Goal: Task Accomplishment & Management: Use online tool/utility

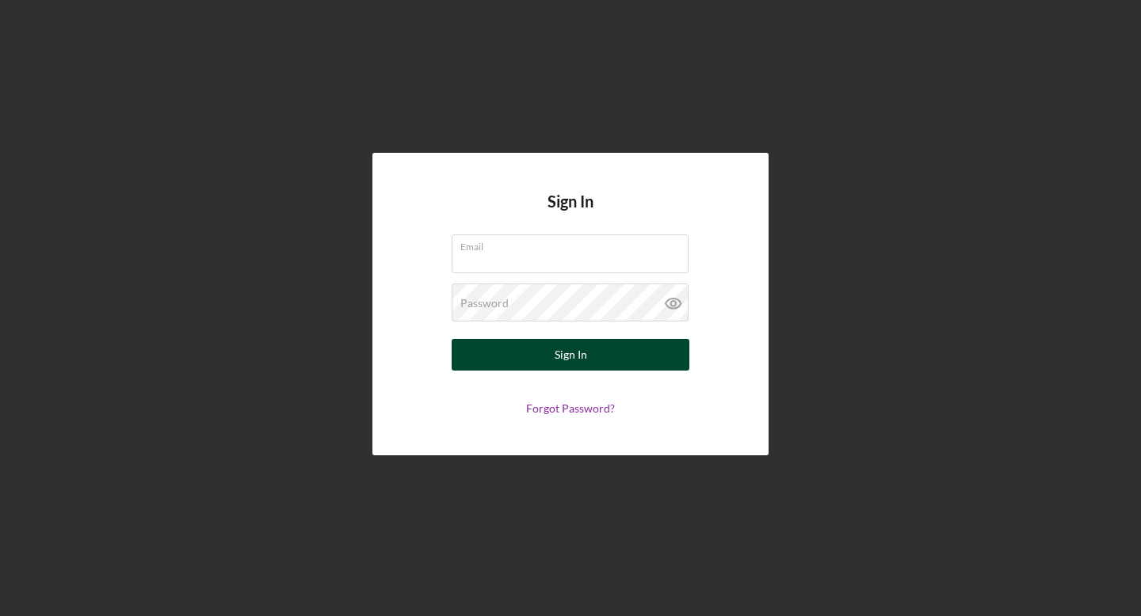
type input "[PERSON_NAME][EMAIL_ADDRESS][DOMAIN_NAME]"
click at [641, 353] on button "Sign In" at bounding box center [571, 355] width 238 height 32
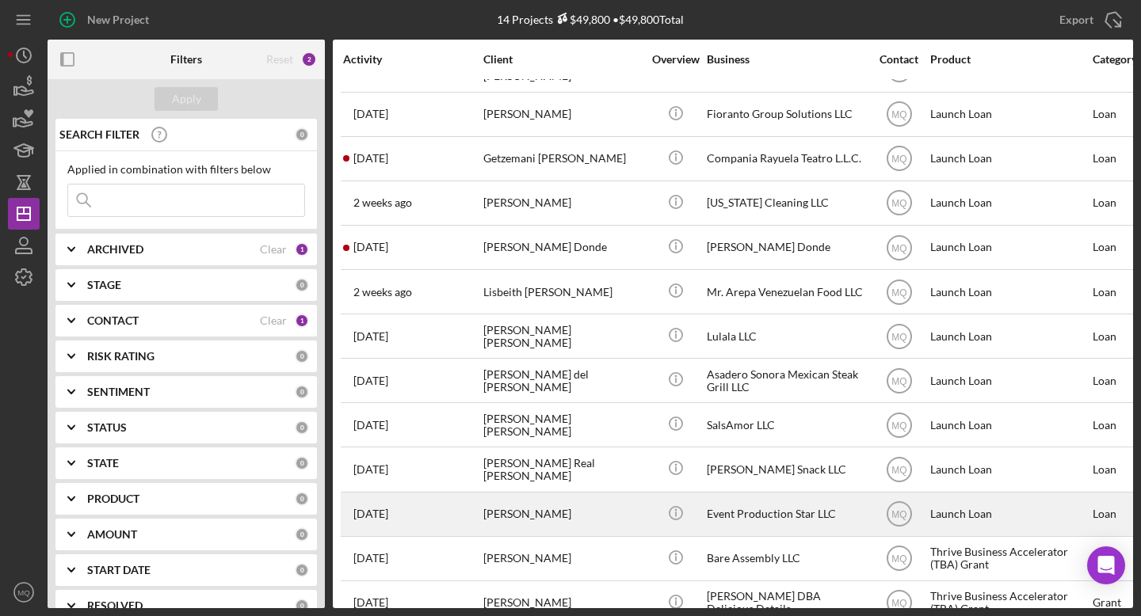
scroll to position [96, 0]
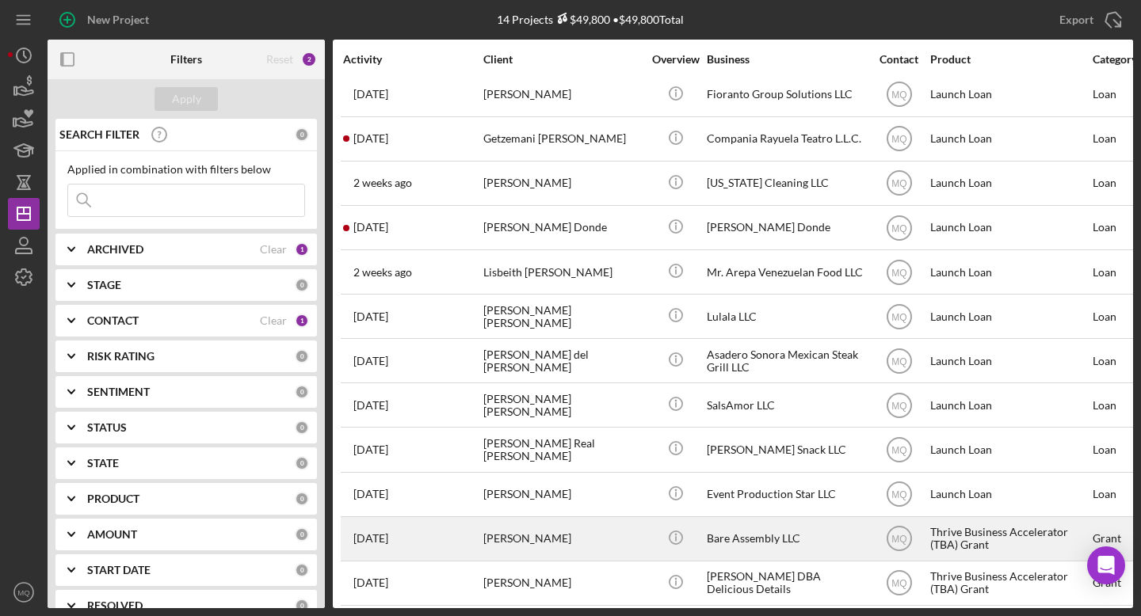
click at [544, 534] on div "[PERSON_NAME]" at bounding box center [562, 539] width 158 height 42
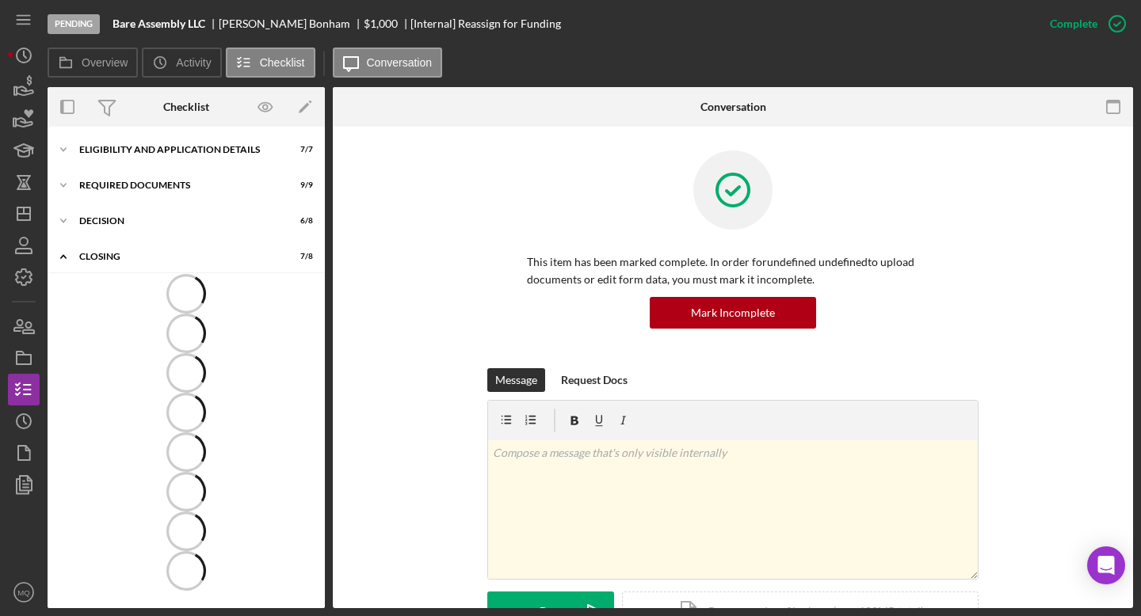
scroll to position [6, 0]
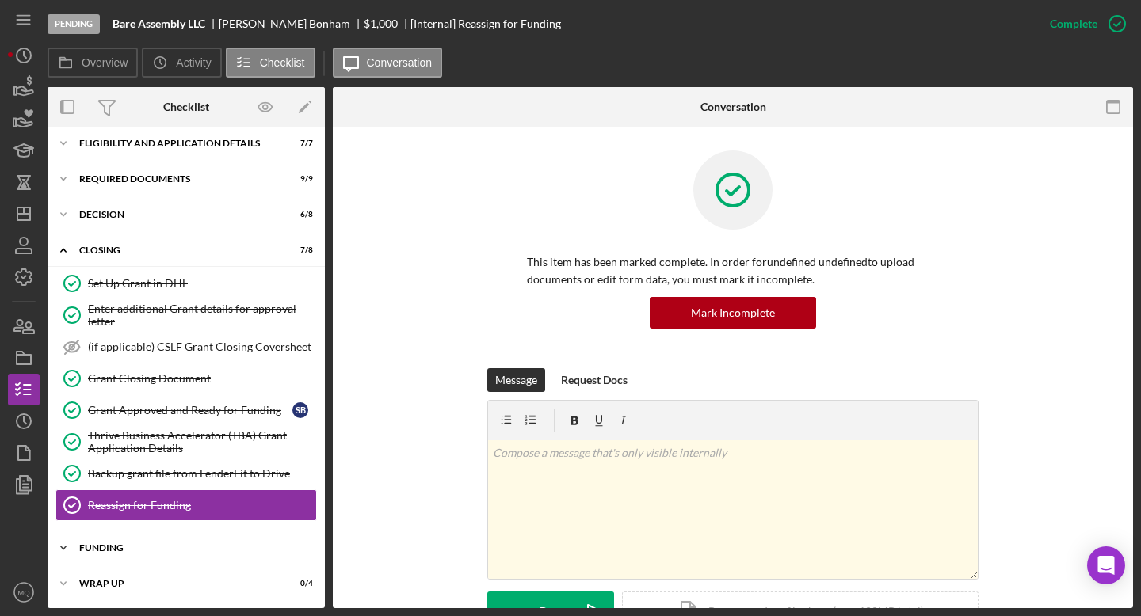
click at [165, 551] on div "Funding" at bounding box center [192, 549] width 226 height 10
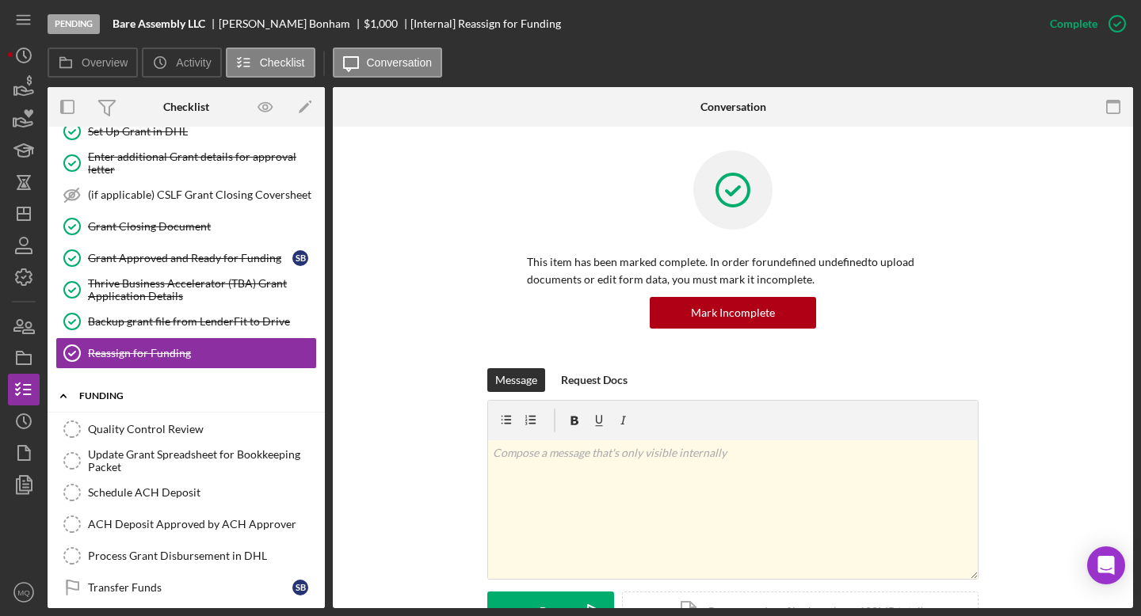
scroll to position [237, 0]
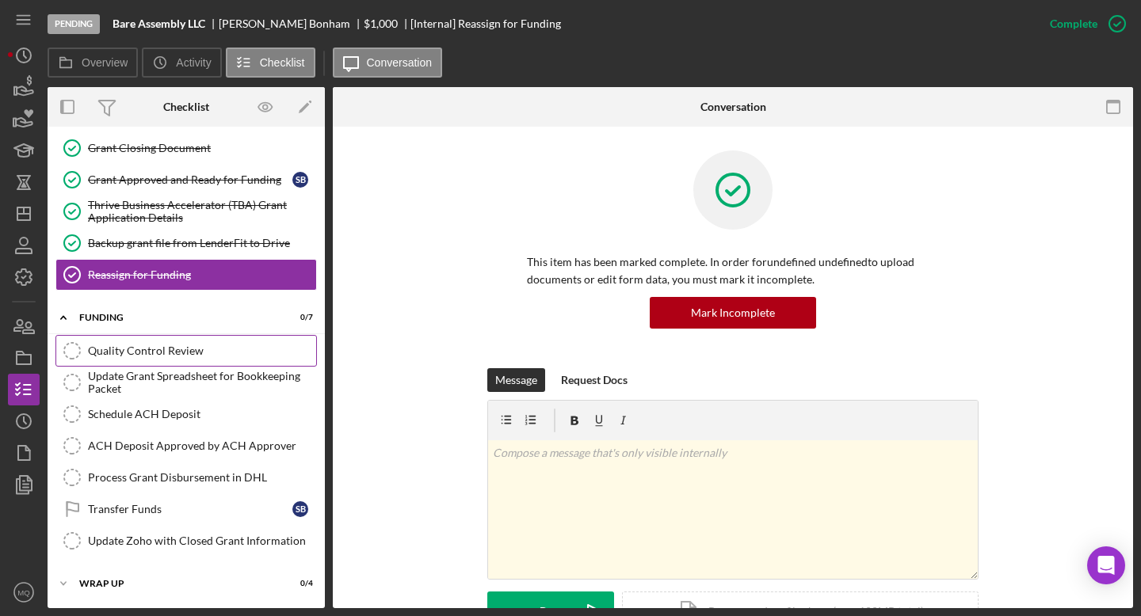
click at [238, 351] on div "Quality Control Review" at bounding box center [202, 351] width 228 height 13
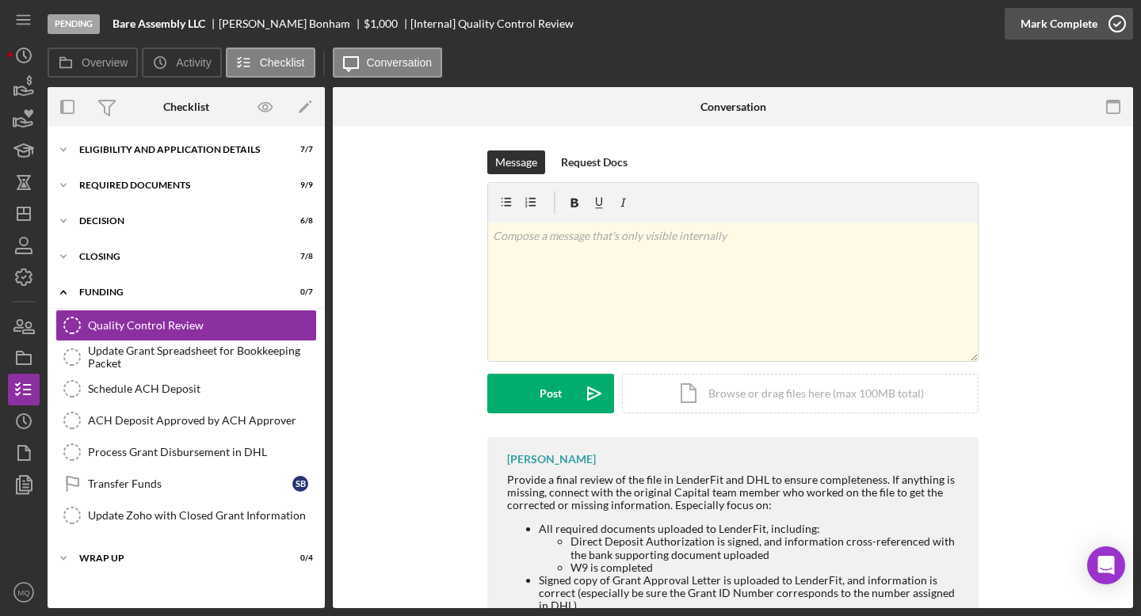
click at [1120, 25] on icon "button" at bounding box center [1117, 24] width 40 height 40
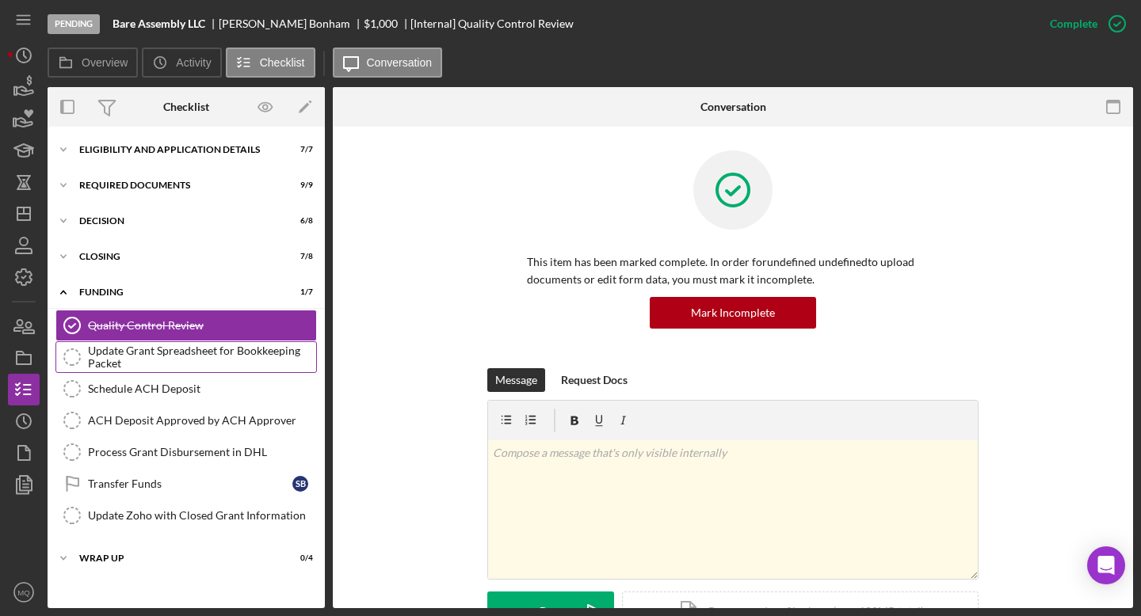
click at [212, 359] on div "Update Grant Spreadsheet for Bookkeeping Packet" at bounding box center [202, 357] width 228 height 25
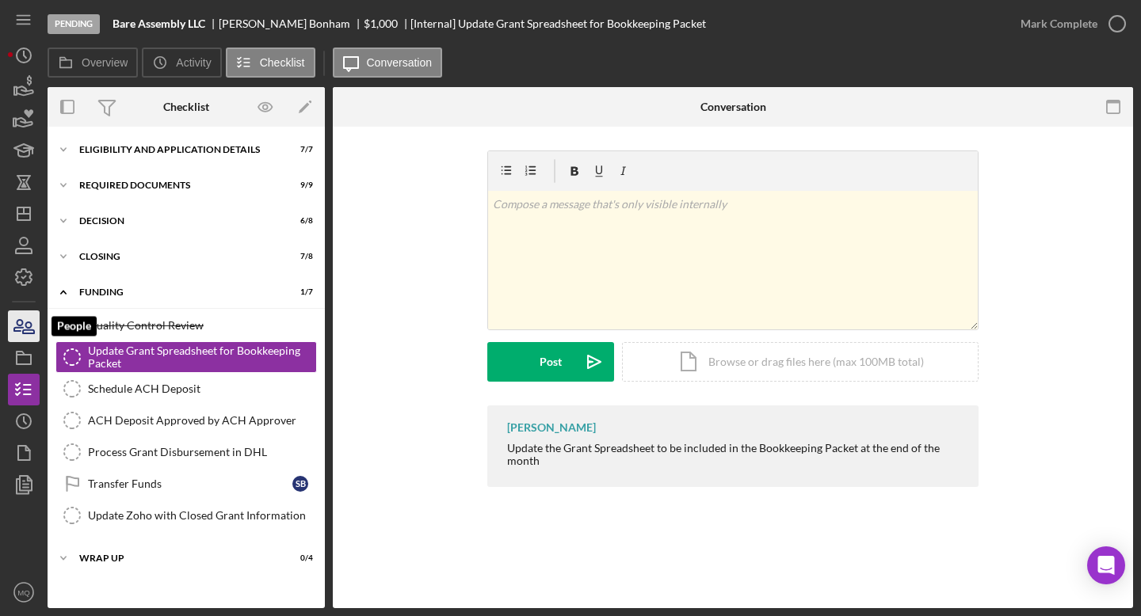
click at [23, 322] on icon "button" at bounding box center [24, 327] width 40 height 40
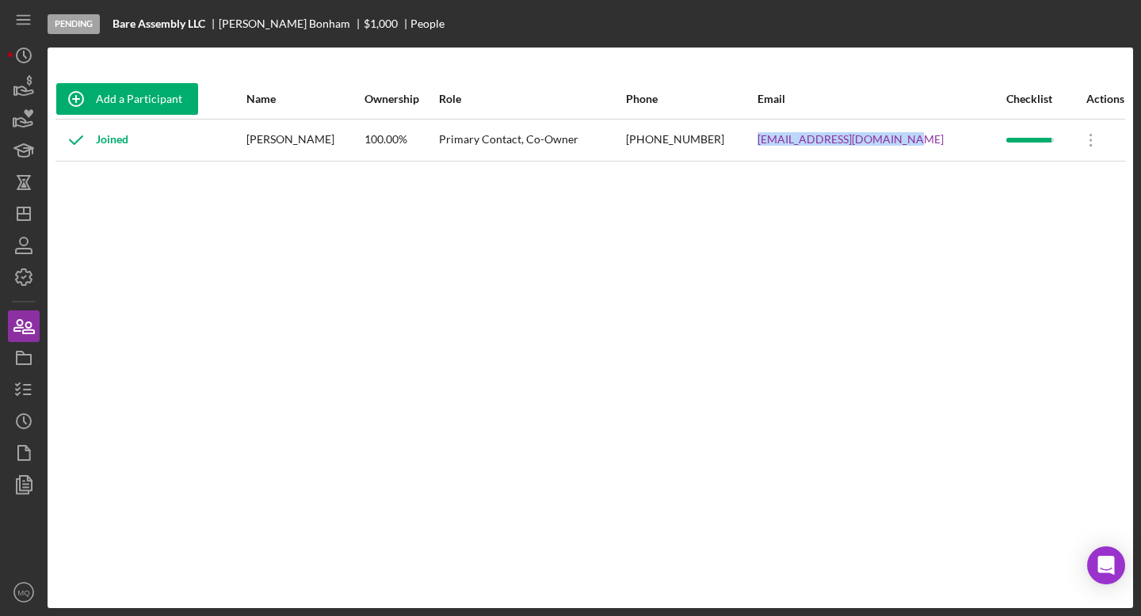
drag, startPoint x: 779, startPoint y: 147, endPoint x: 929, endPoint y: 148, distance: 150.5
click at [929, 148] on tr "Joined [PERSON_NAME] 100.00% Primary Contact, Co-Owner [PHONE_NUMBER] [EMAIL_AD…" at bounding box center [590, 140] width 1070 height 42
copy tr "[EMAIL_ADDRESS][DOMAIN_NAME]"
click at [25, 391] on icon "button" at bounding box center [24, 390] width 40 height 40
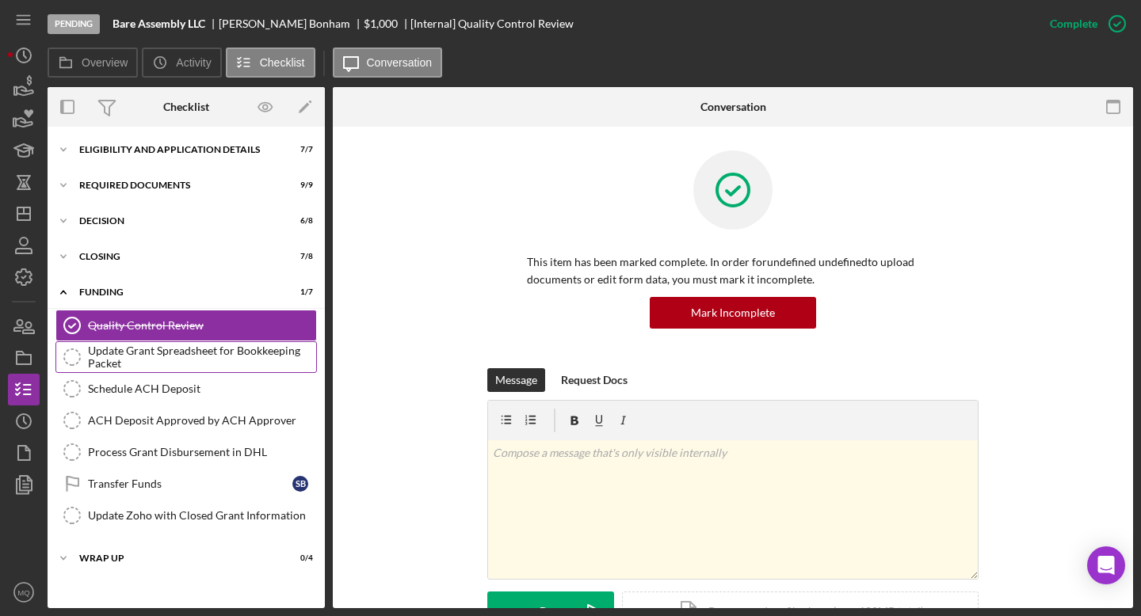
click at [178, 357] on div "Update Grant Spreadsheet for Bookkeeping Packet" at bounding box center [202, 357] width 228 height 25
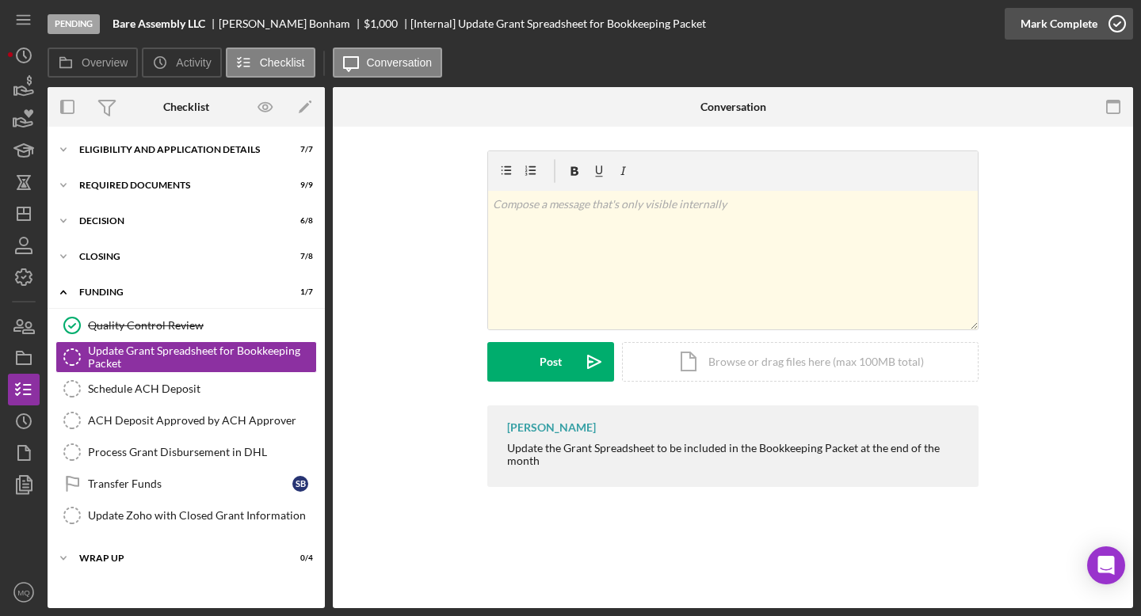
click at [1121, 20] on icon "button" at bounding box center [1117, 24] width 40 height 40
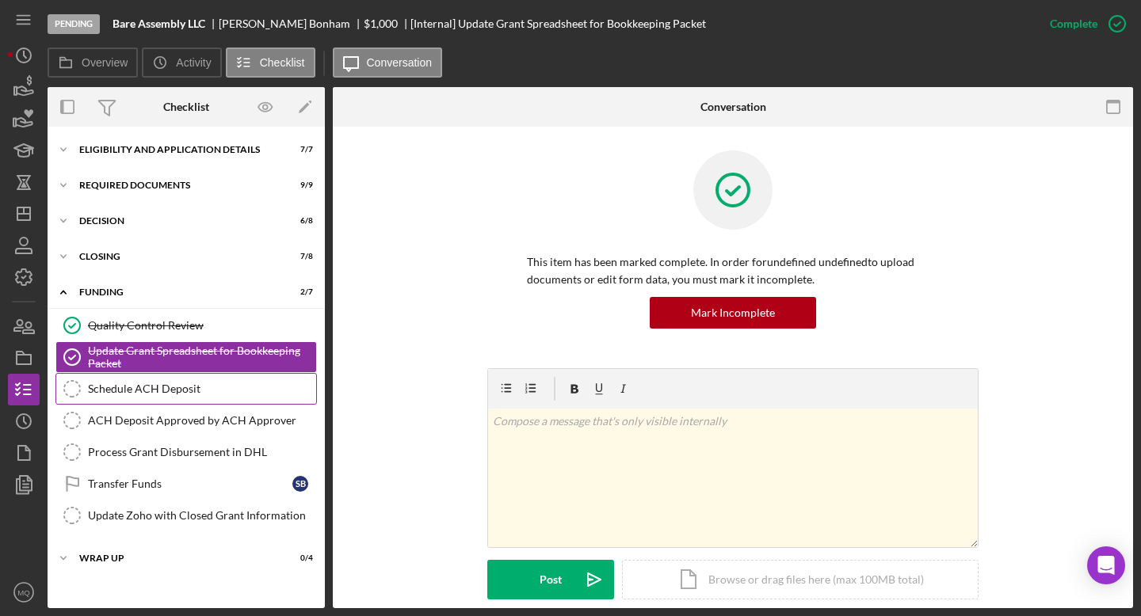
click at [201, 398] on link "Schedule ACH Deposit Schedule ACH Deposit" at bounding box center [185, 389] width 261 height 32
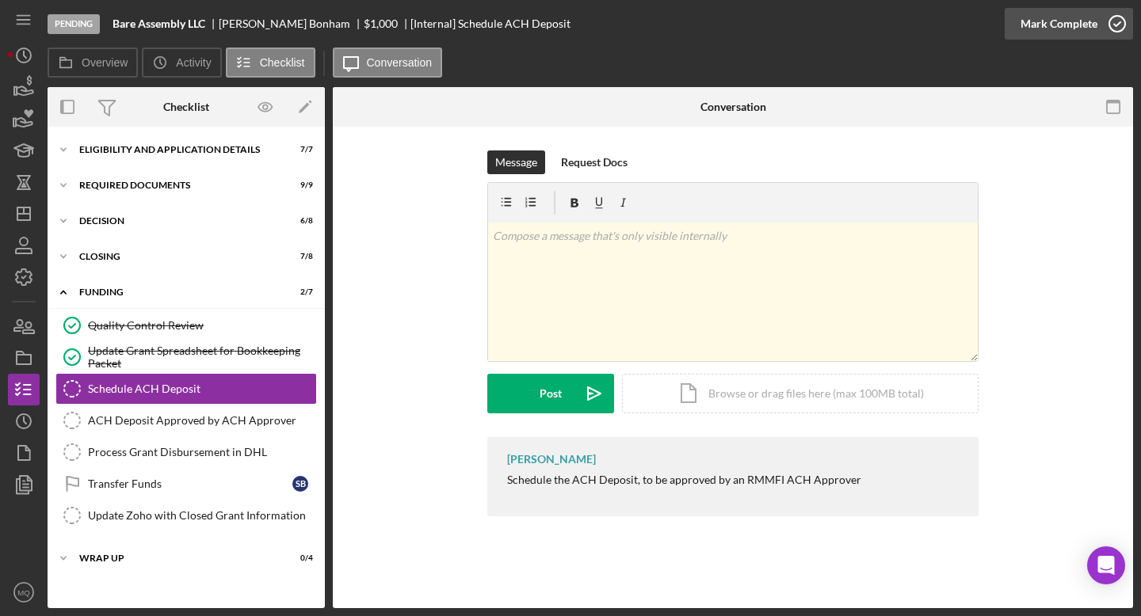
click at [1126, 28] on icon "button" at bounding box center [1117, 24] width 40 height 40
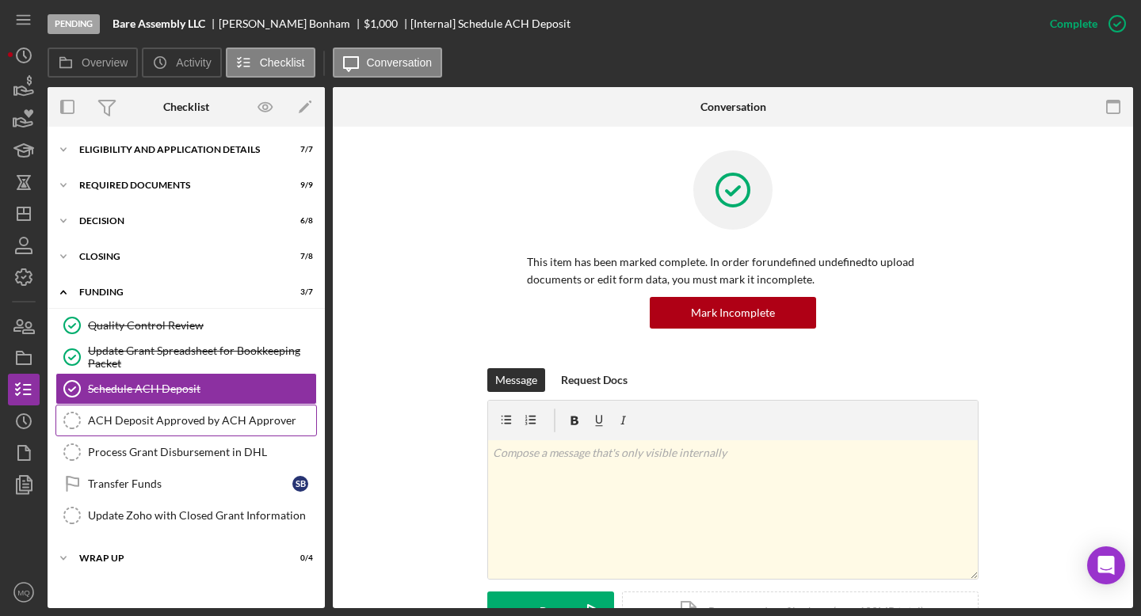
click at [263, 424] on div "ACH Deposit Approved by ACH Approver" at bounding box center [202, 420] width 228 height 13
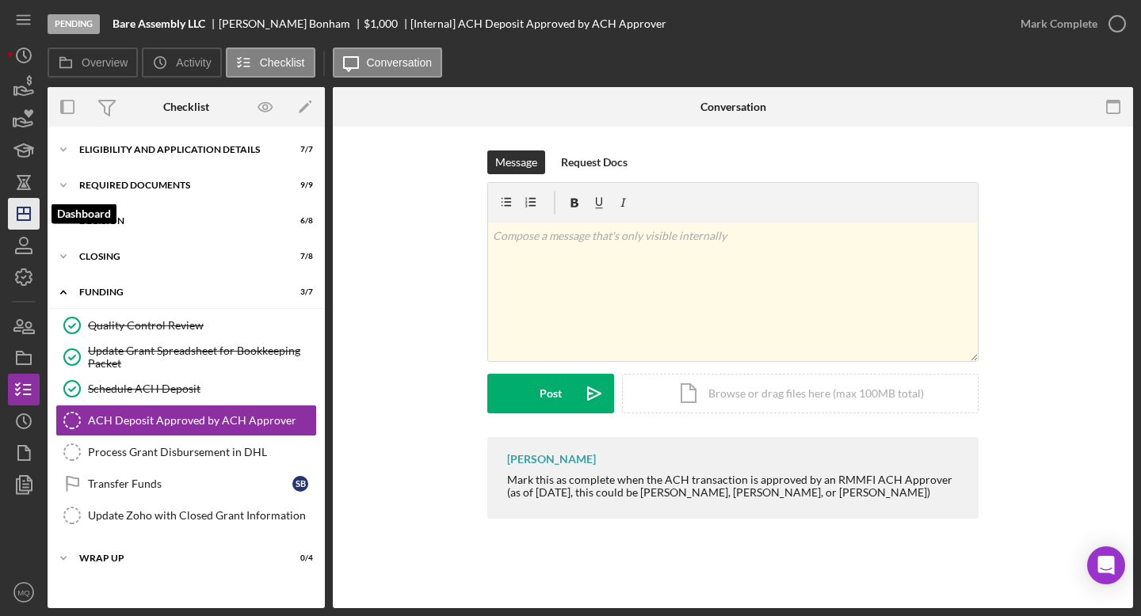
click at [32, 211] on icon "Icon/Dashboard" at bounding box center [24, 214] width 40 height 40
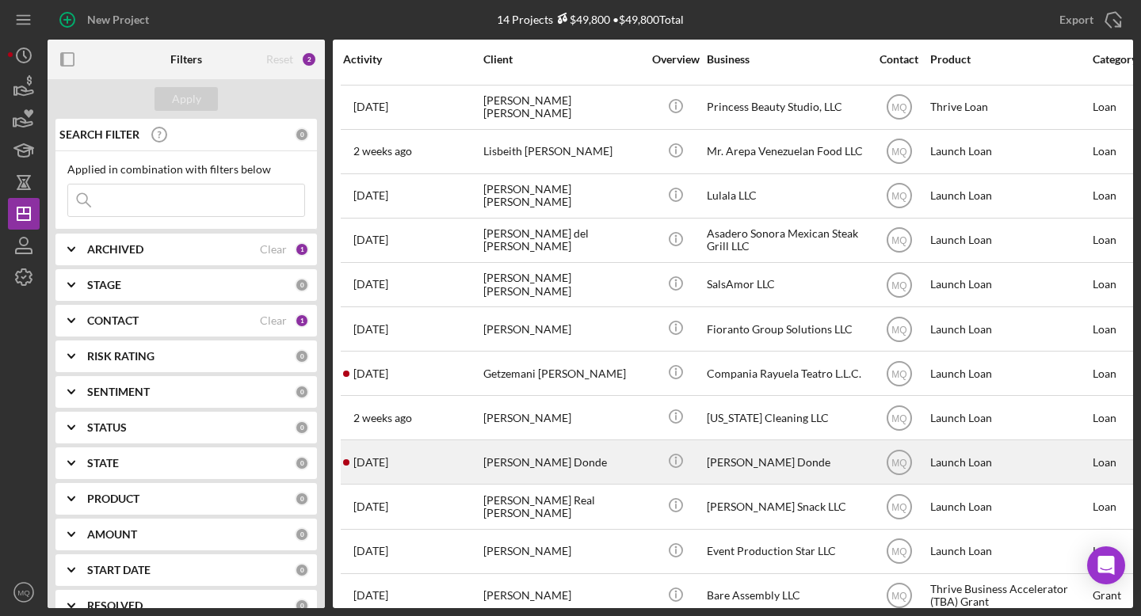
scroll to position [96, 0]
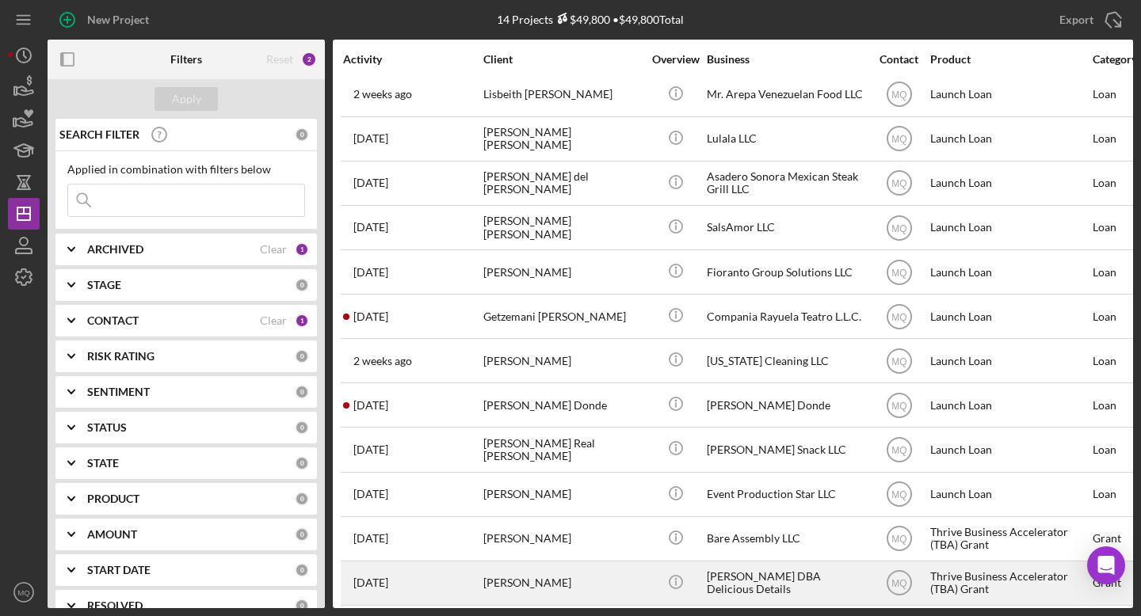
click at [551, 586] on div "[PERSON_NAME]" at bounding box center [562, 584] width 158 height 42
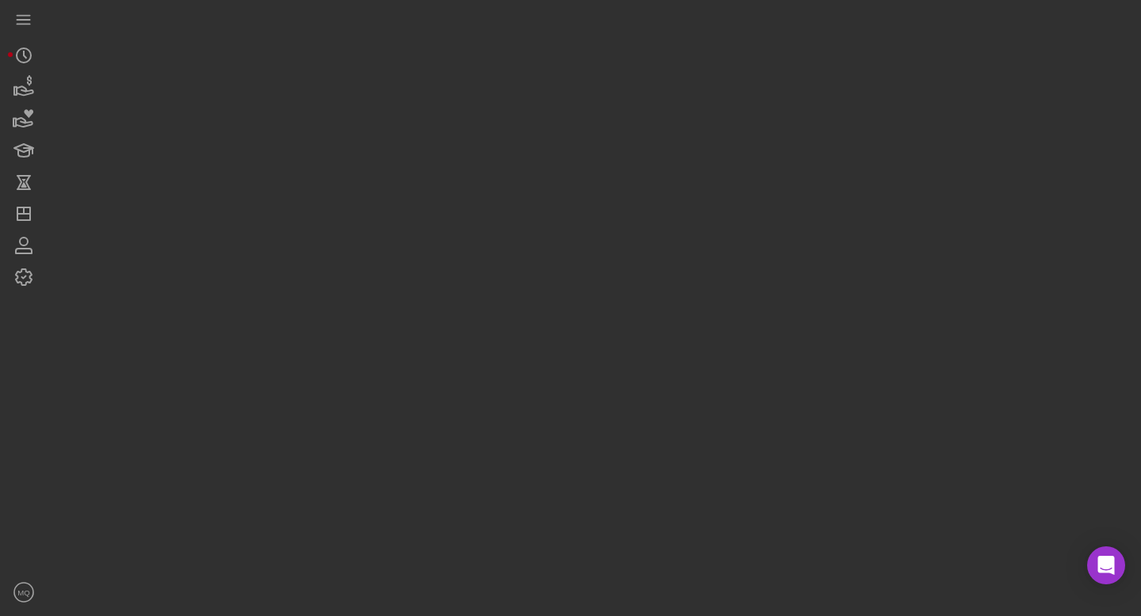
click at [551, 586] on div at bounding box center [591, 304] width 1086 height 609
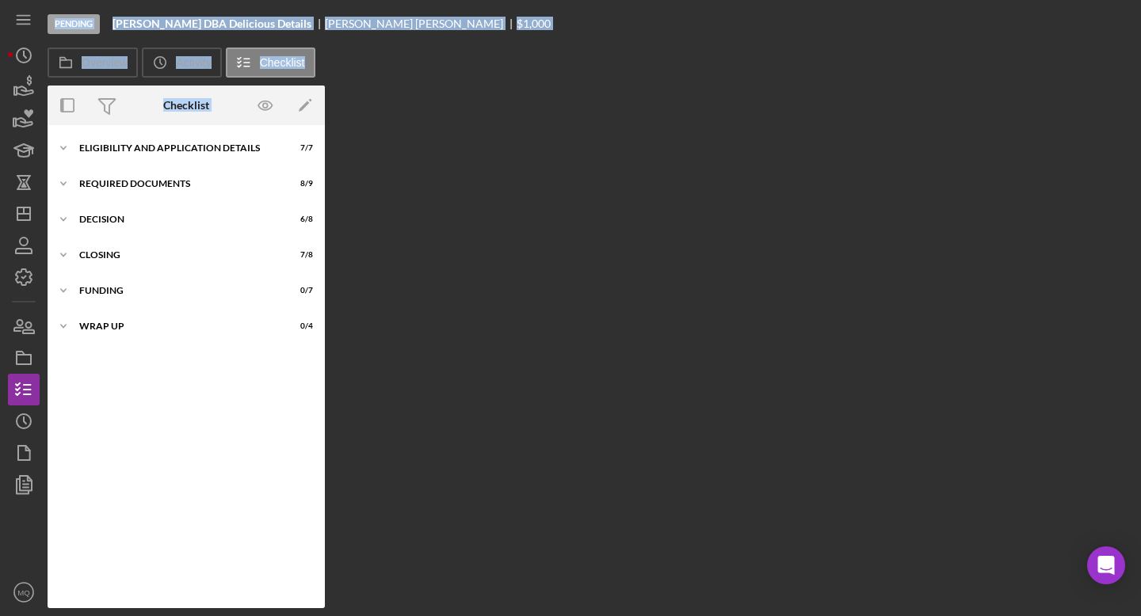
scroll to position [5, 0]
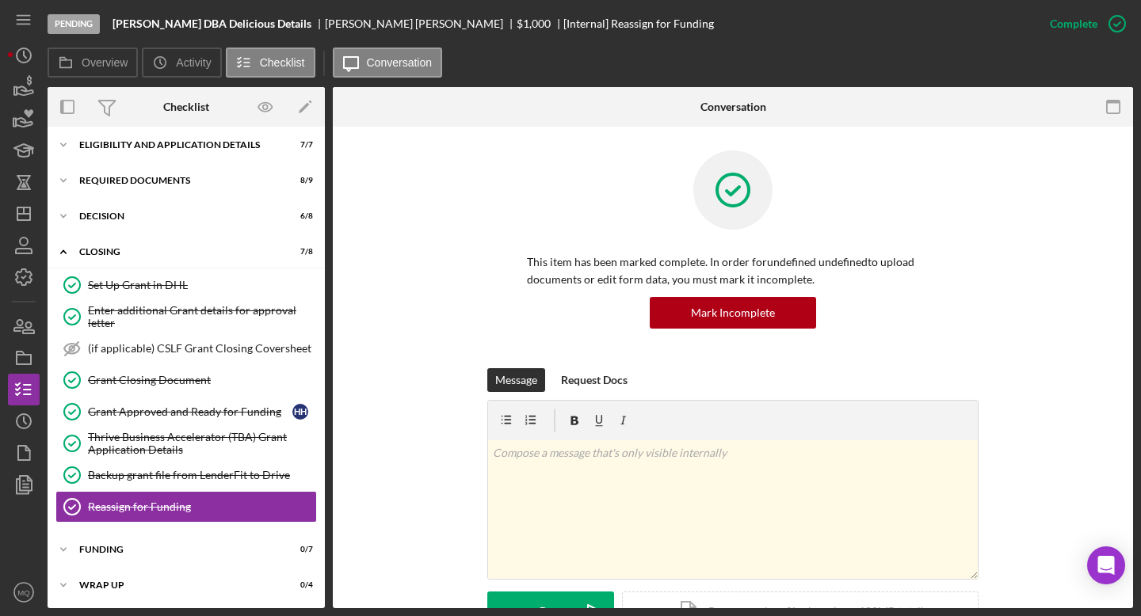
click at [391, 471] on div "Message Request Docs v Color teal Color pink Remove color Add row above Add row…" at bounding box center [733, 511] width 753 height 287
click at [162, 558] on div "Icon/Expander Funding 0 / 7" at bounding box center [186, 550] width 277 height 32
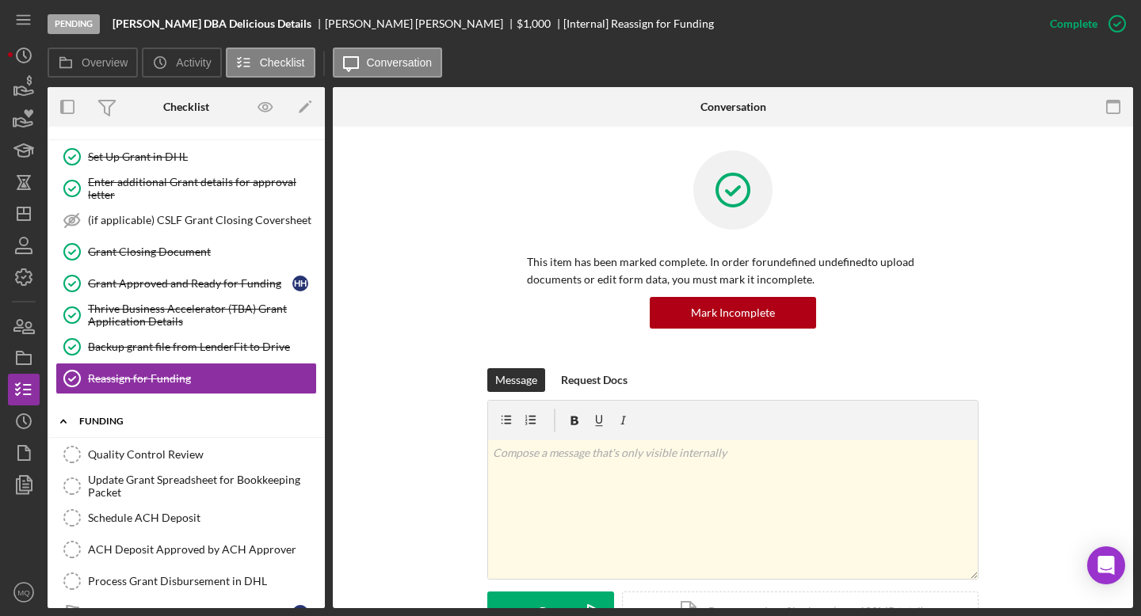
scroll to position [237, 0]
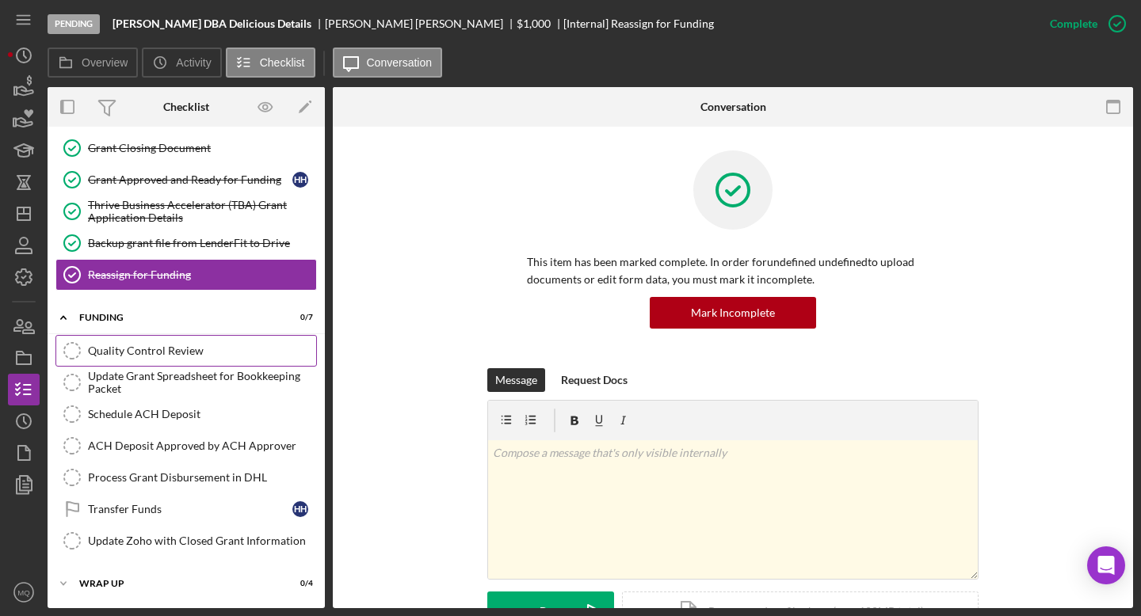
click at [235, 352] on div "Quality Control Review" at bounding box center [202, 351] width 228 height 13
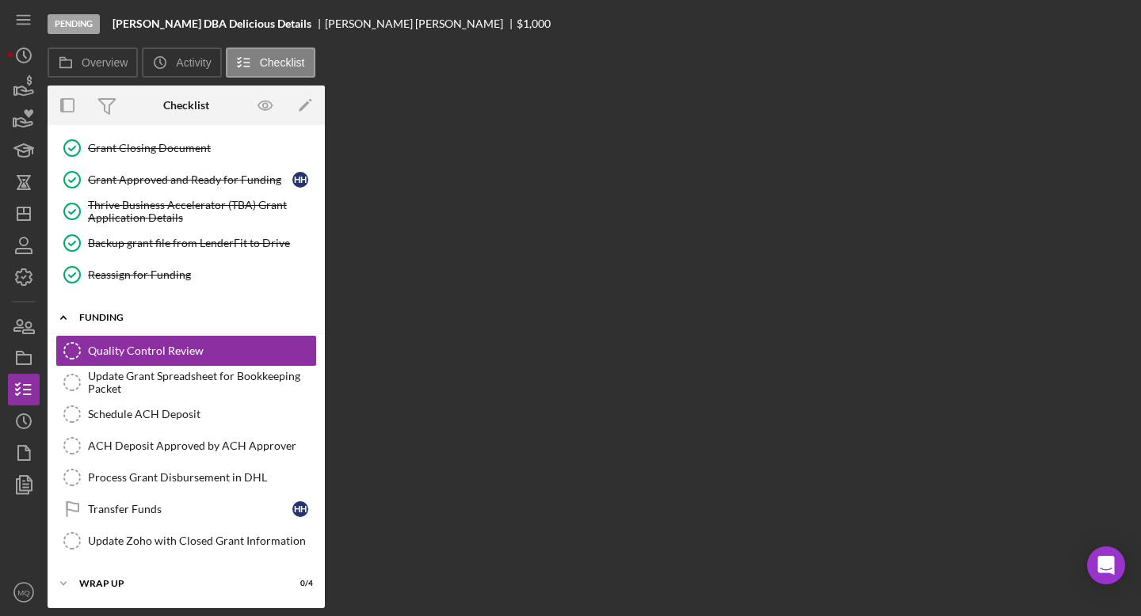
scroll to position [237, 0]
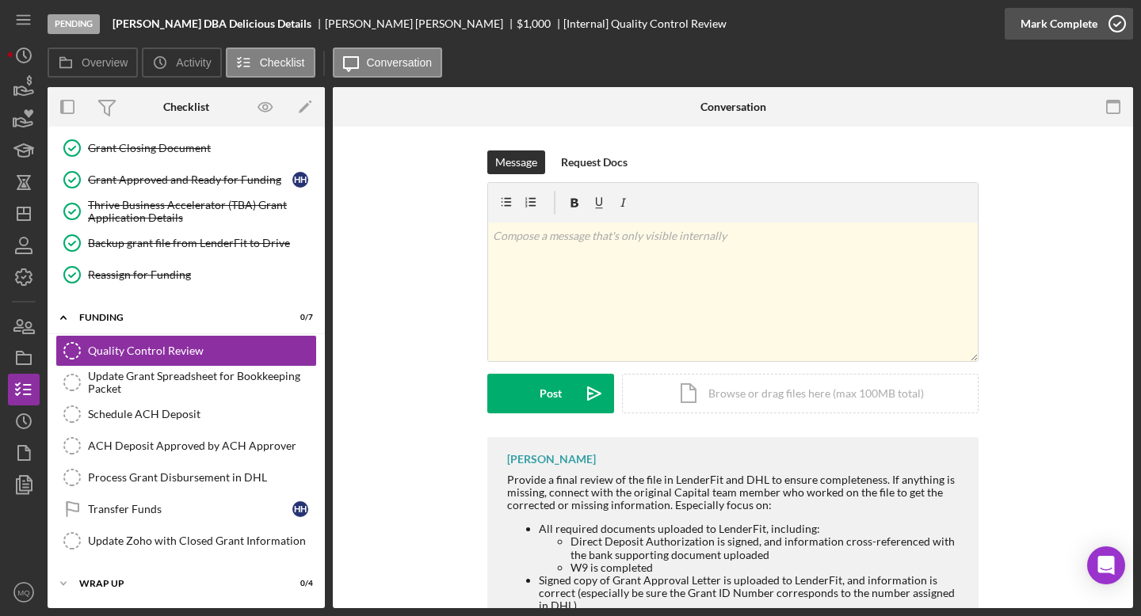
click at [1119, 22] on icon "button" at bounding box center [1117, 24] width 40 height 40
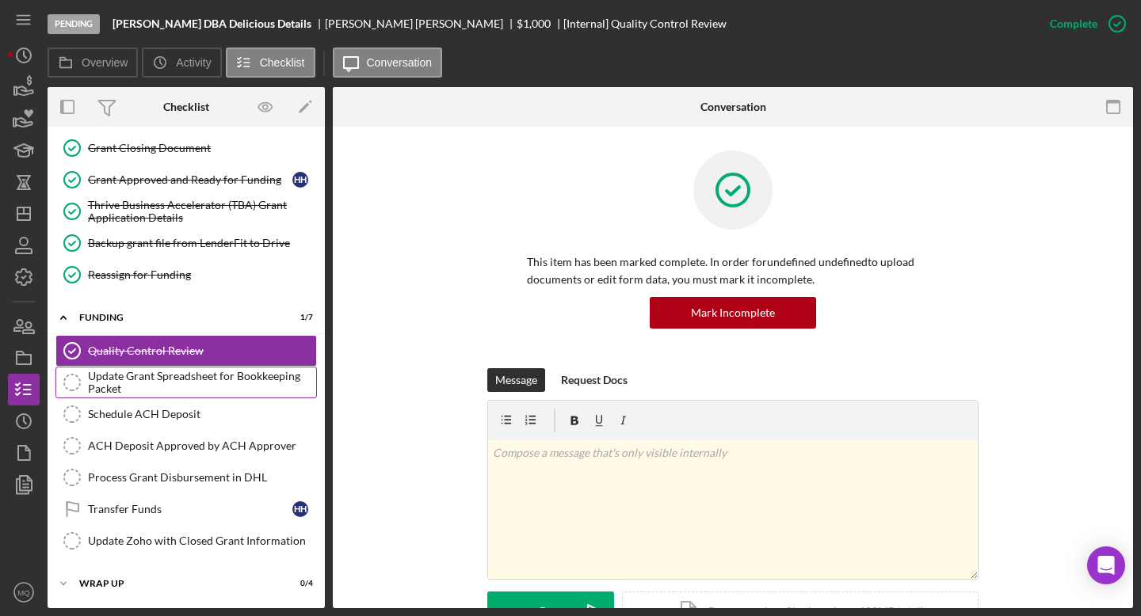
click at [171, 383] on div "Update Grant Spreadsheet for Bookkeeping Packet" at bounding box center [202, 382] width 228 height 25
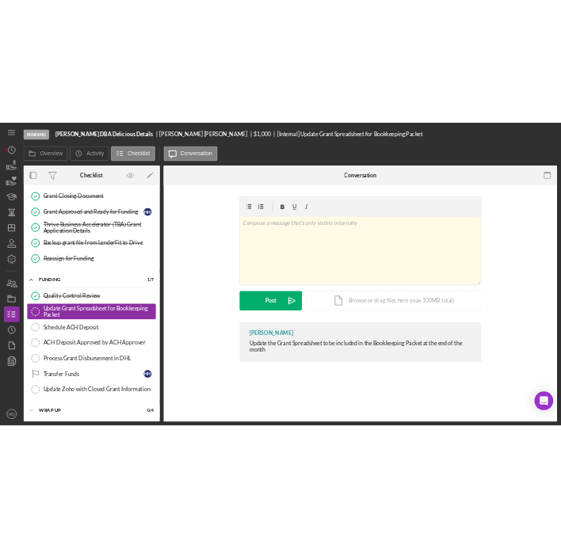
scroll to position [237, 0]
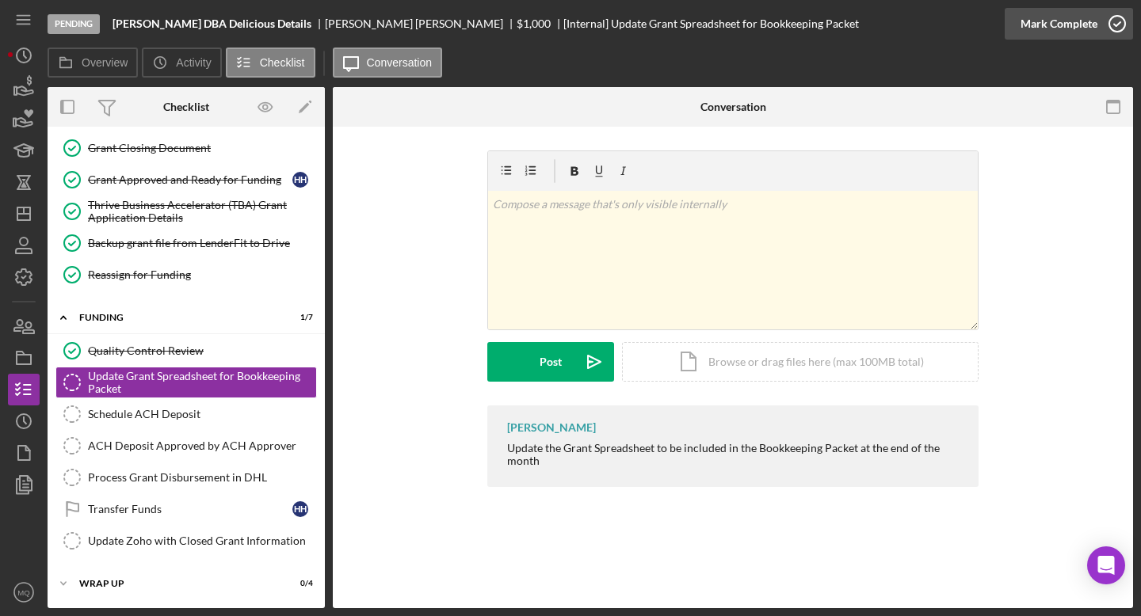
click at [1125, 27] on icon "button" at bounding box center [1117, 24] width 40 height 40
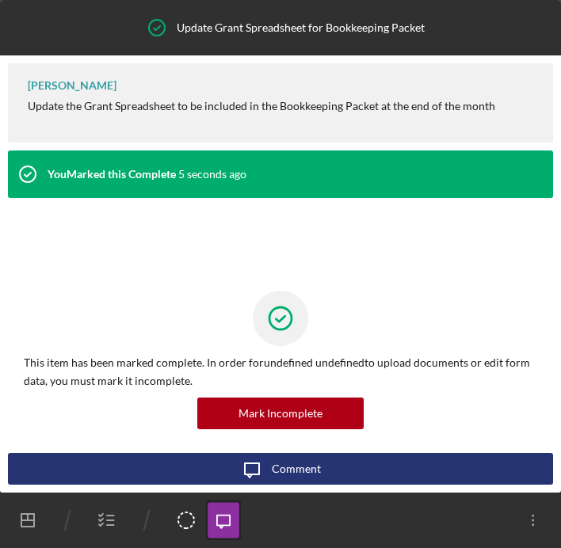
scroll to position [0, 0]
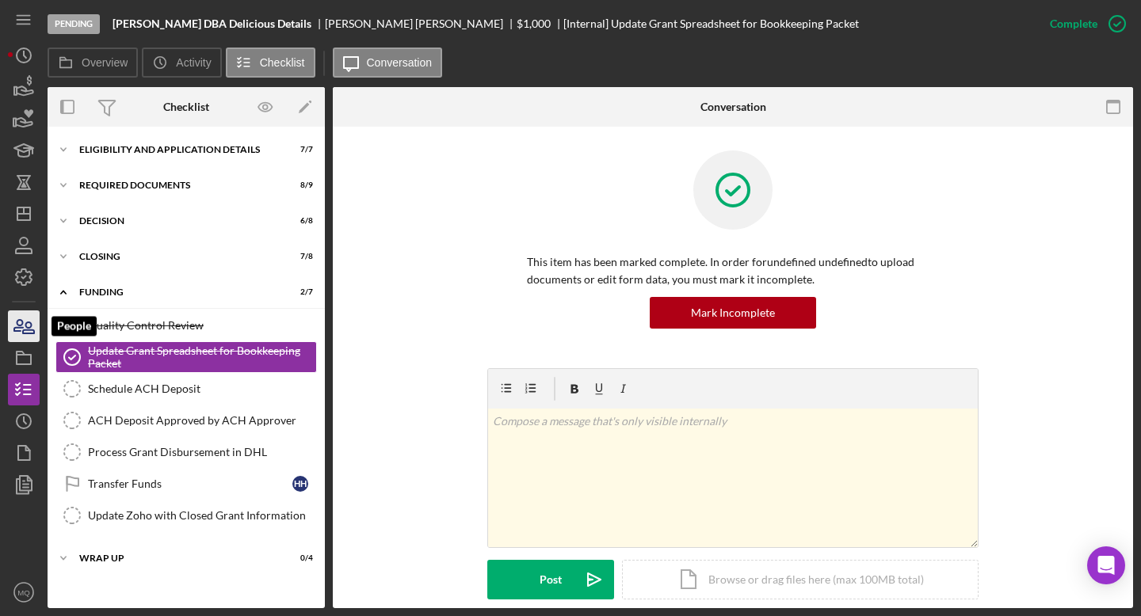
click at [23, 326] on icon "button" at bounding box center [24, 327] width 40 height 40
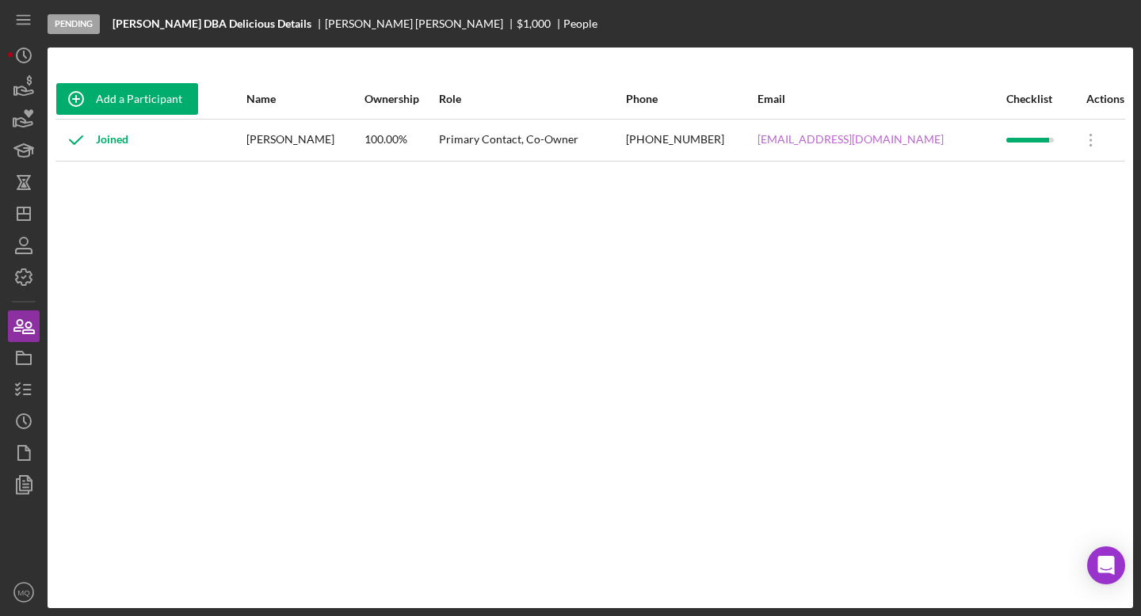
drag, startPoint x: 935, startPoint y: 144, endPoint x: 754, endPoint y: 141, distance: 181.5
click at [757, 141] on div "[EMAIL_ADDRESS][DOMAIN_NAME]" at bounding box center [880, 140] width 247 height 40
copy link "[EMAIL_ADDRESS][DOMAIN_NAME]"
click at [18, 386] on icon "button" at bounding box center [24, 390] width 40 height 40
